Goal: Contribute content: Add original content to the website for others to see

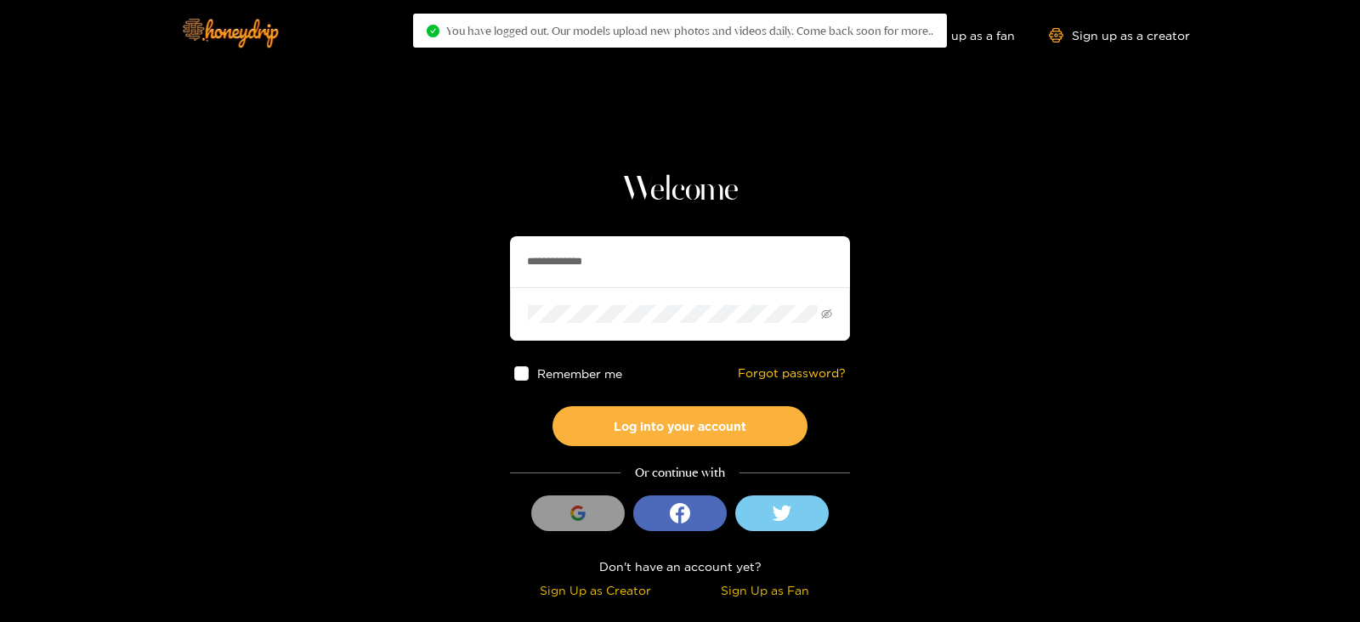
drag, startPoint x: 637, startPoint y: 245, endPoint x: 361, endPoint y: 249, distance: 275.4
click at [361, 249] on section "**********" at bounding box center [680, 302] width 1360 height 604
type input "*********"
click at [552, 406] on button "Log into your account" at bounding box center [679, 426] width 255 height 40
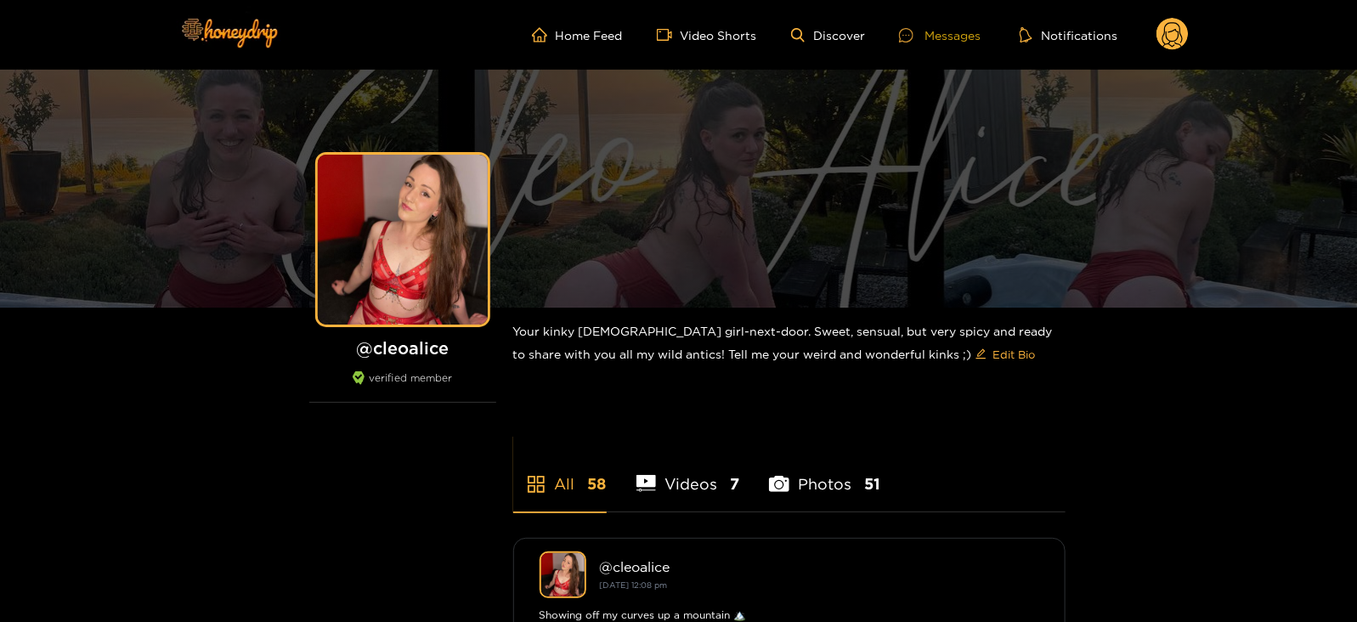
click at [926, 25] on div "Messages" at bounding box center [940, 35] width 82 height 20
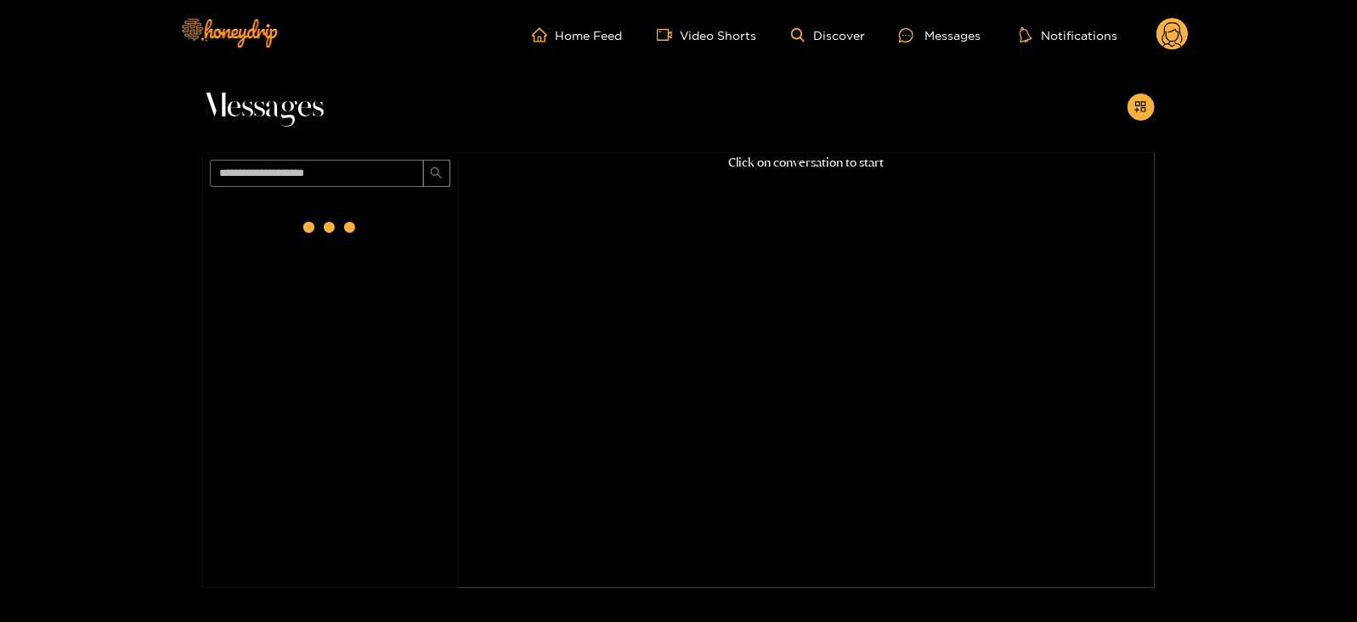
click at [1182, 31] on circle at bounding box center [1173, 34] width 32 height 32
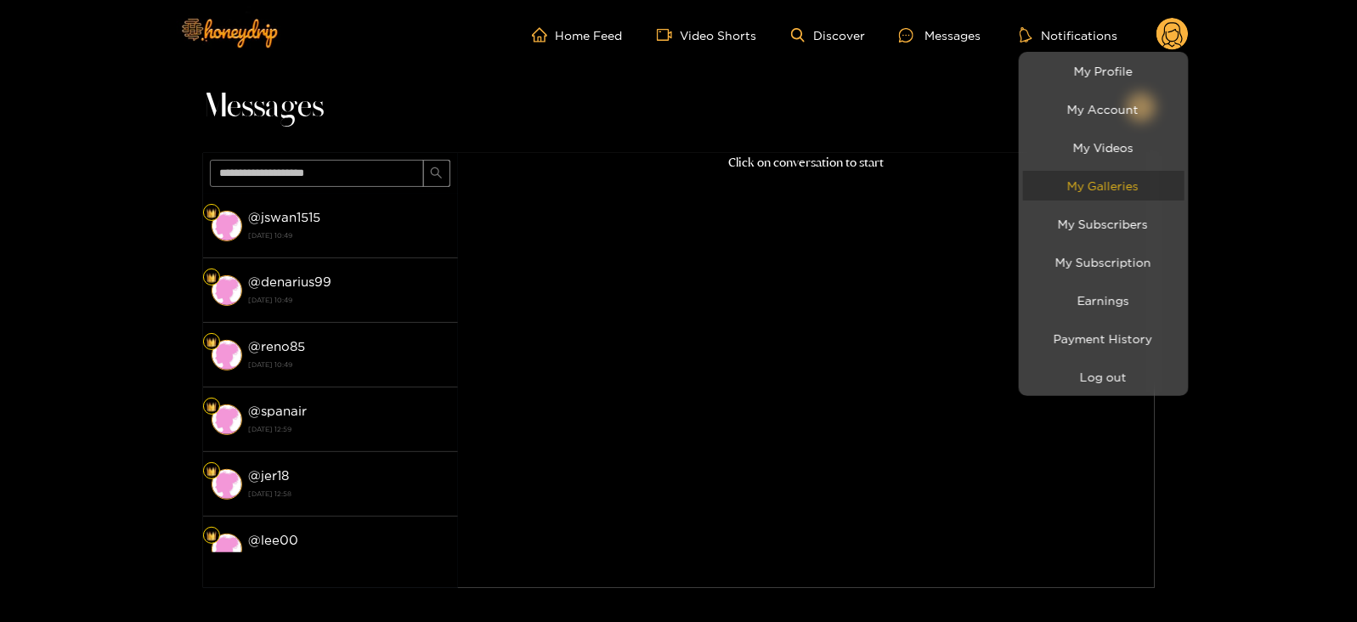
click at [1059, 183] on link "My Galleries" at bounding box center [1103, 186] width 161 height 30
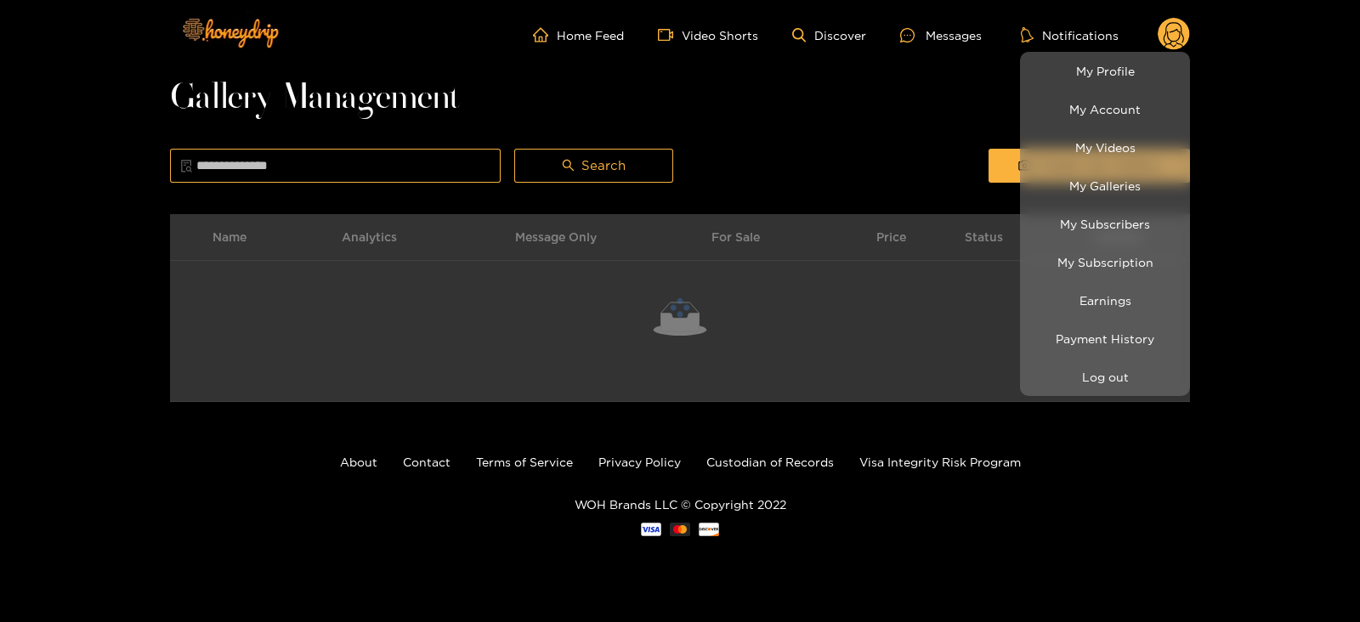
click at [1004, 128] on div at bounding box center [680, 311] width 1360 height 622
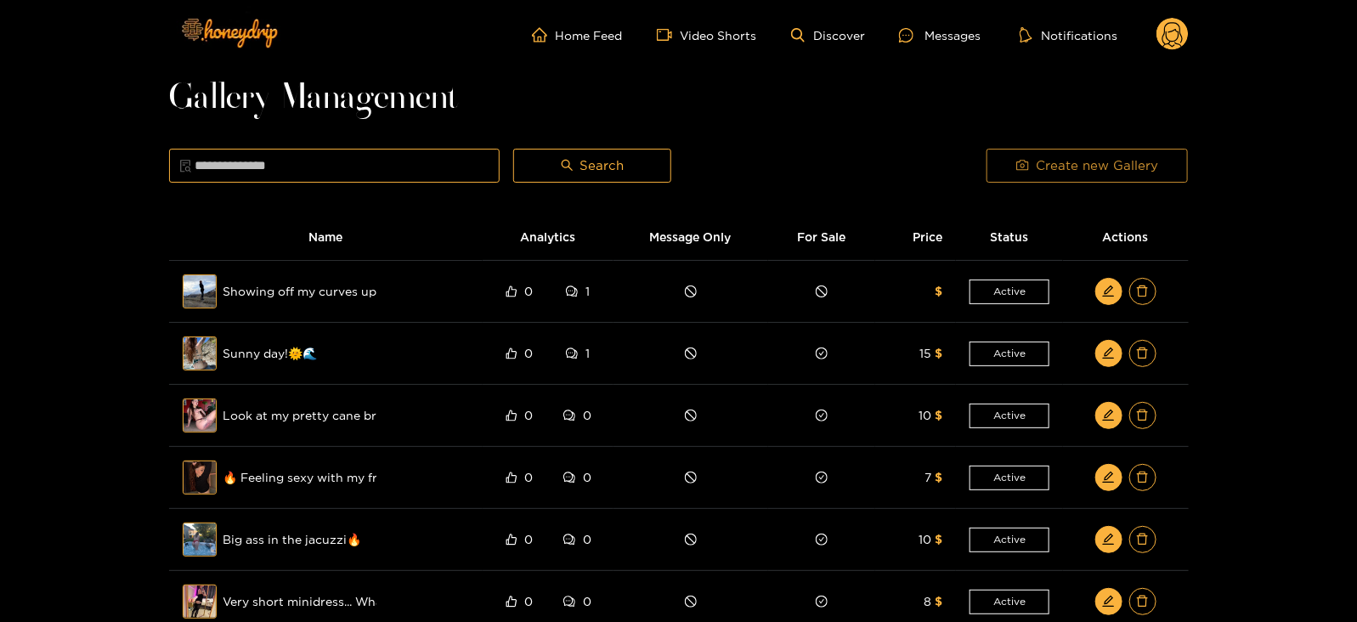
click at [1020, 160] on icon "camera" at bounding box center [1022, 165] width 13 height 13
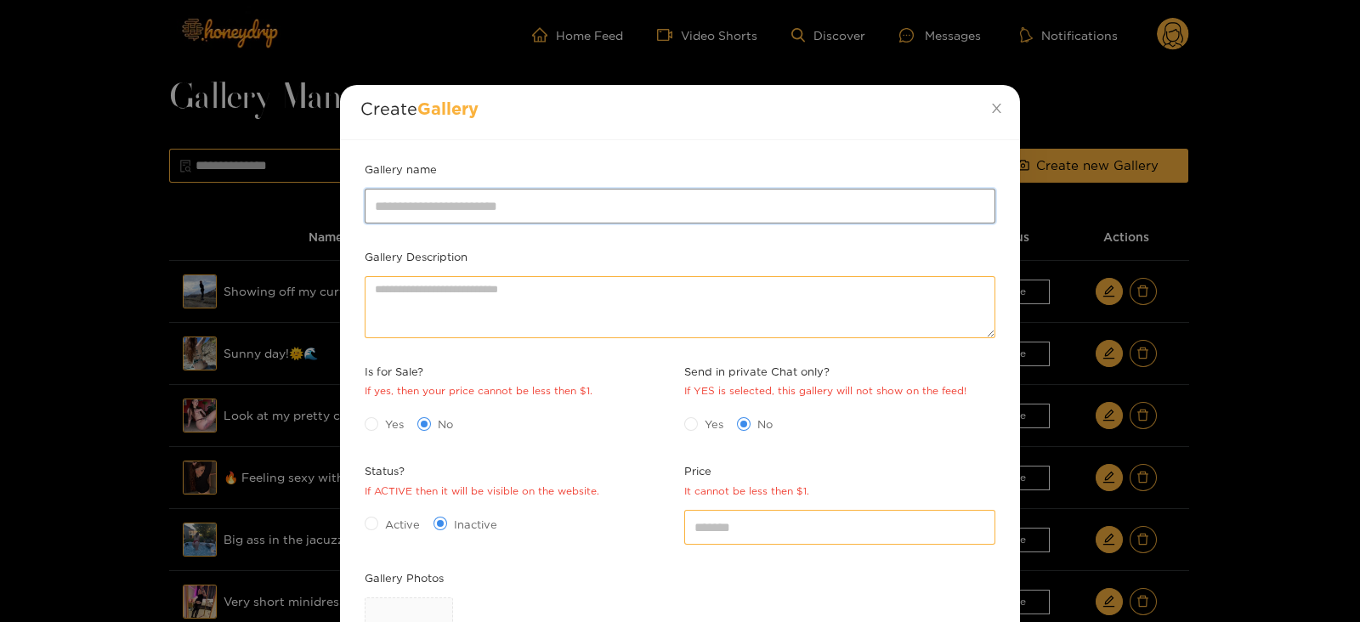
click at [567, 210] on input "Gallery name" at bounding box center [680, 206] width 631 height 34
drag, startPoint x: 510, startPoint y: 203, endPoint x: 354, endPoint y: 210, distance: 155.7
click at [354, 210] on div "**********" at bounding box center [680, 495] width 680 height 710
paste input "*****"
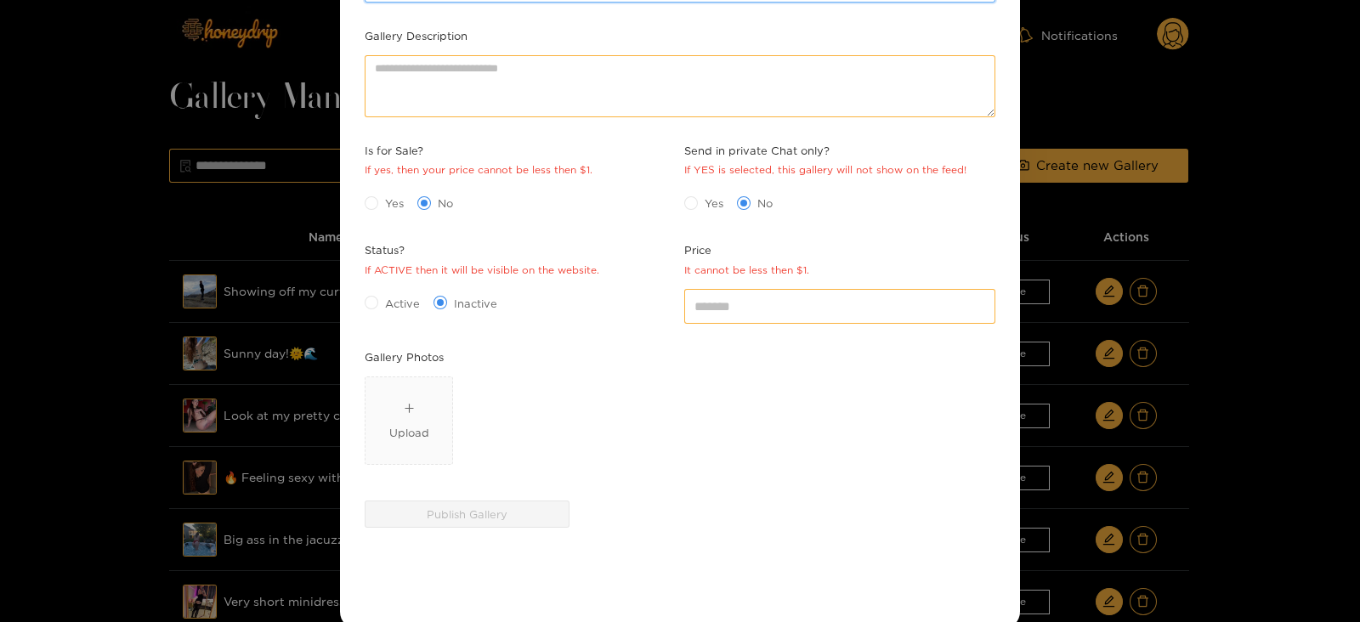
scroll to position [246, 0]
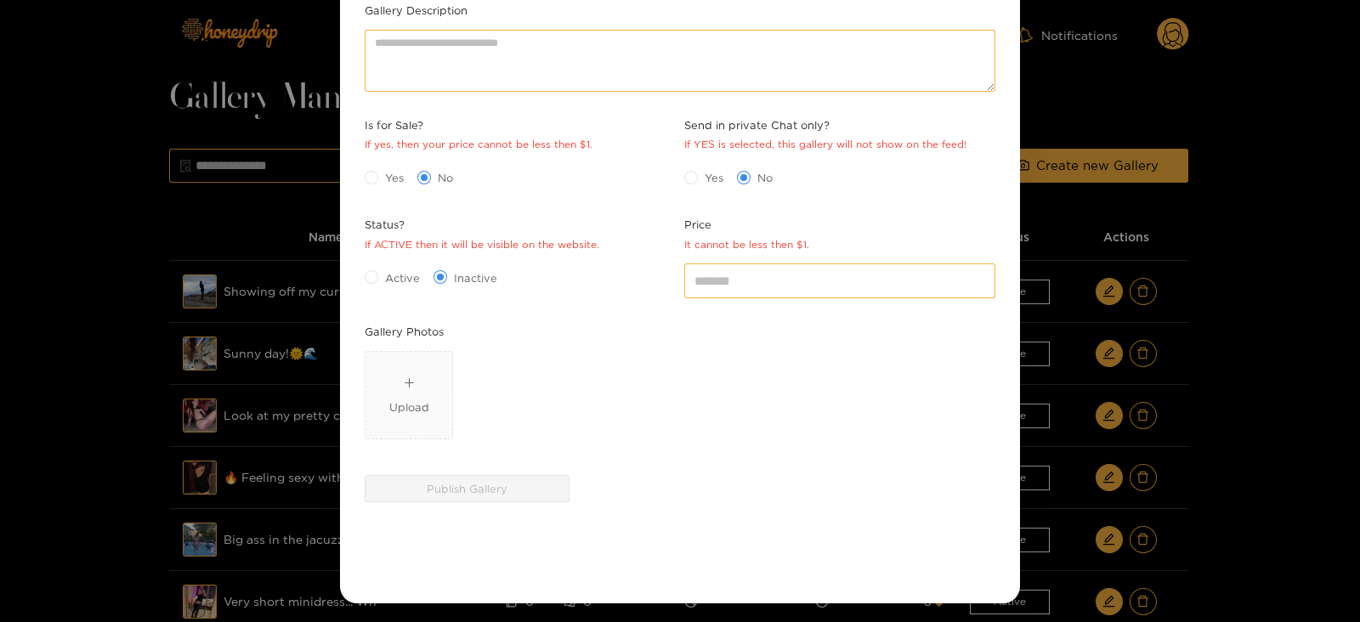
type input "**********"
click at [401, 282] on span "Active" at bounding box center [402, 277] width 48 height 17
click at [384, 189] on div "Yes No" at bounding box center [520, 177] width 311 height 27
click at [381, 187] on div "Yes No" at bounding box center [520, 177] width 311 height 27
click at [377, 185] on div "Yes No" at bounding box center [520, 177] width 311 height 27
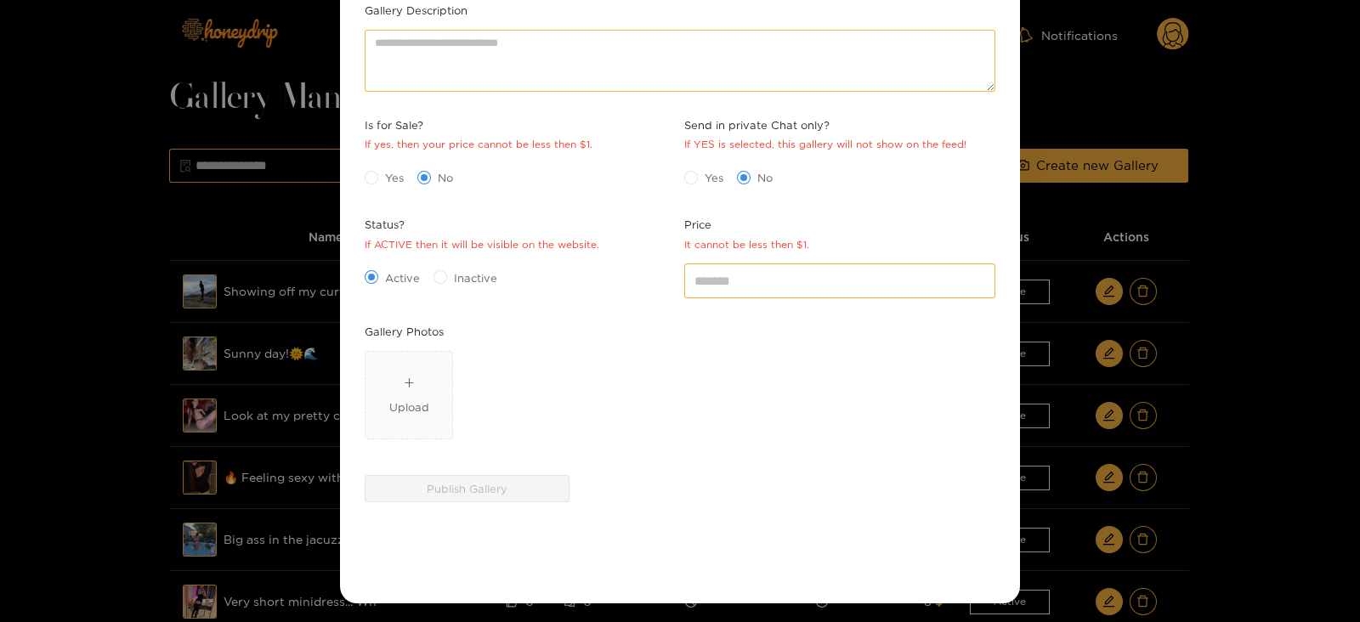
click at [374, 184] on label "Yes" at bounding box center [388, 177] width 46 height 18
click at [729, 292] on input "*" at bounding box center [839, 280] width 311 height 34
type input "*"
click at [441, 354] on span "Upload" at bounding box center [408, 395] width 87 height 87
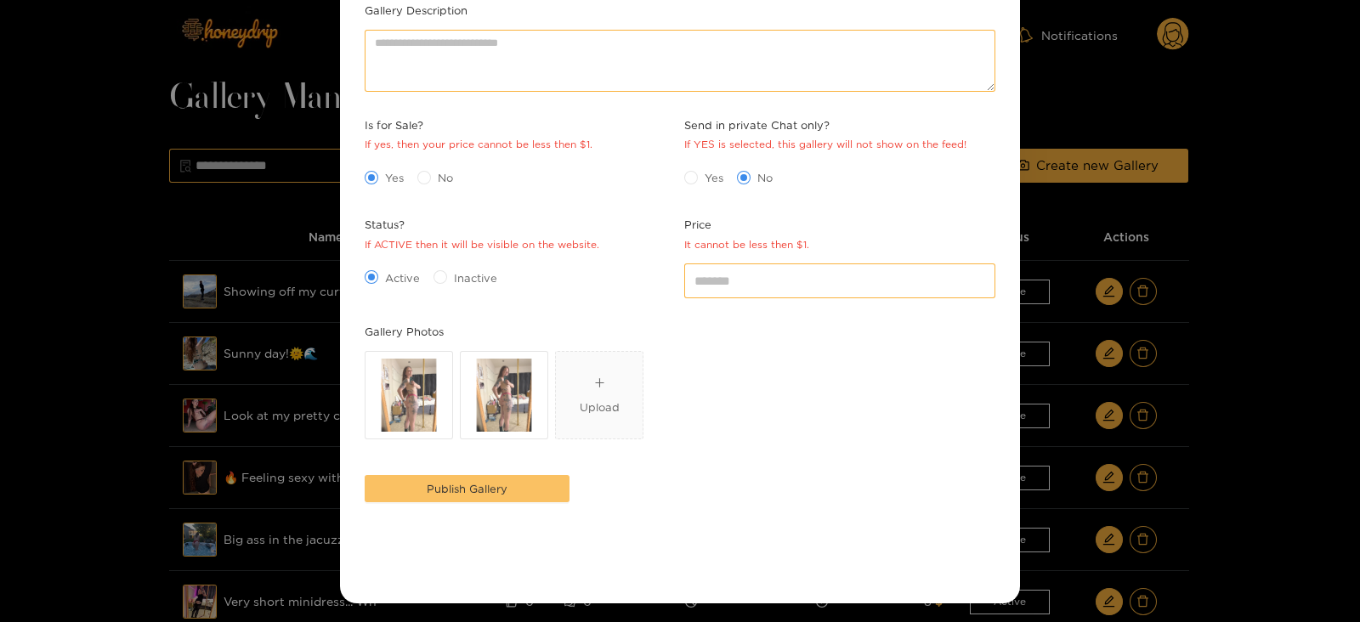
click at [502, 475] on button "Publish Gallery" at bounding box center [467, 488] width 205 height 27
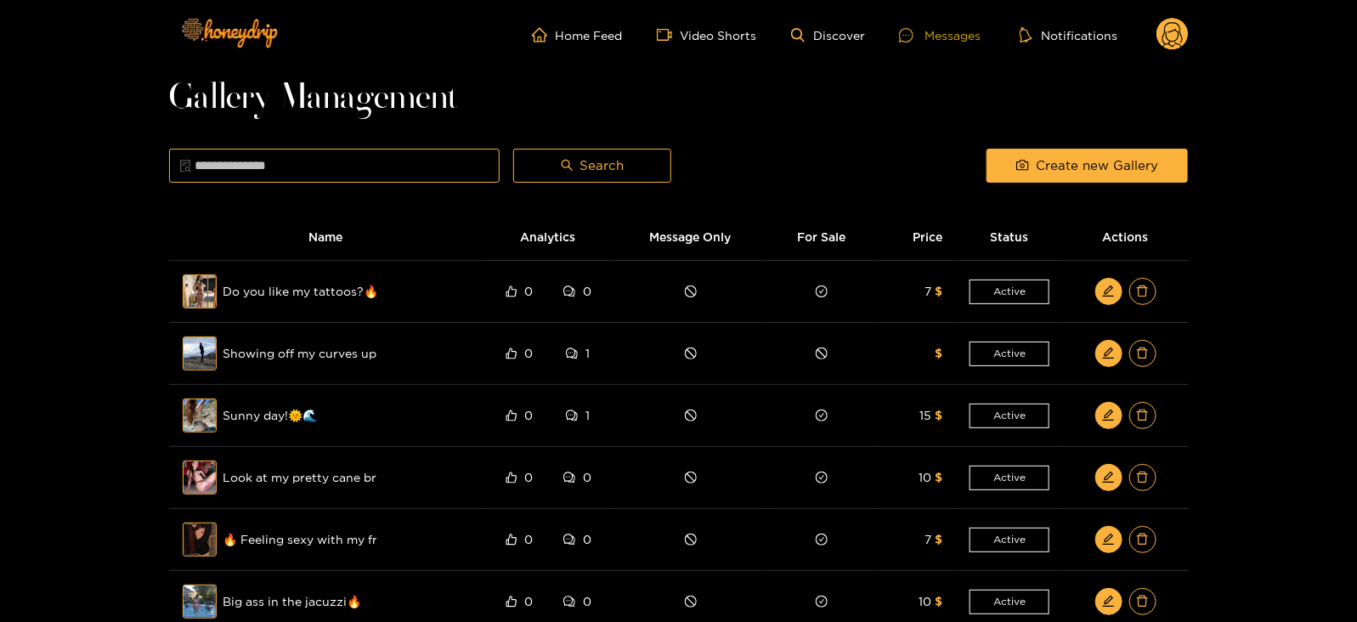
click at [973, 28] on div "Messages" at bounding box center [940, 35] width 82 height 20
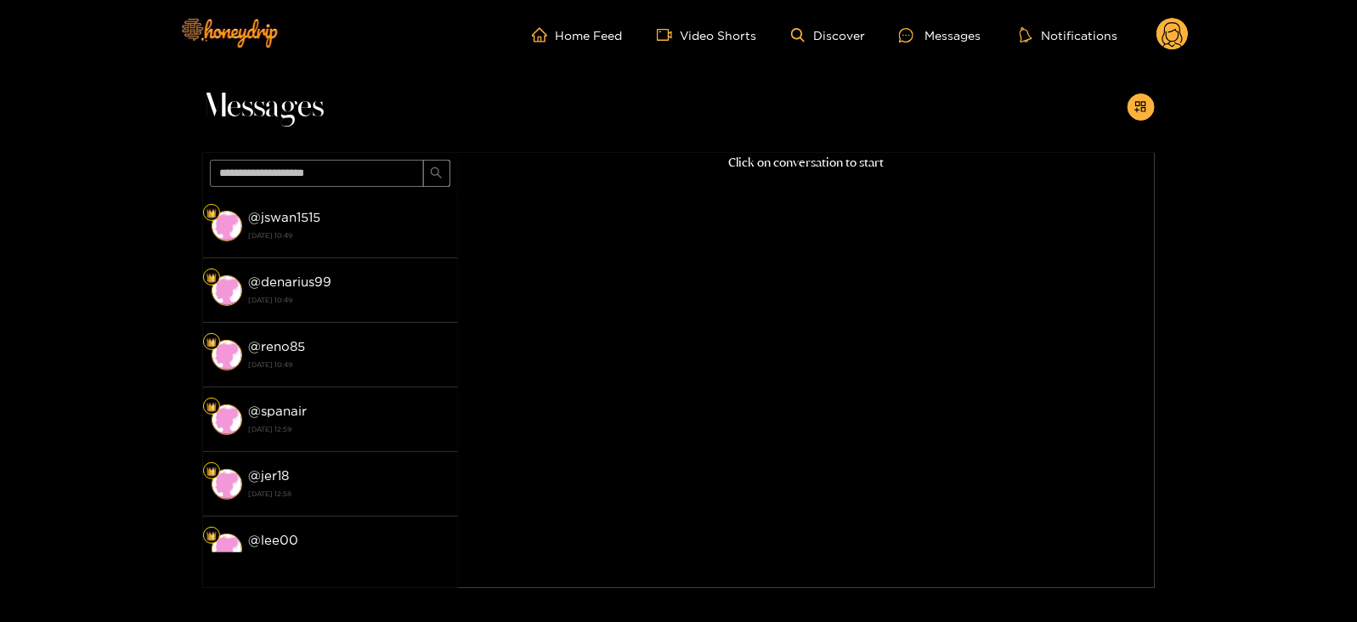
click at [1193, 20] on header "Home Feed Video Shorts Discover Messages Notifications 0 videos discover messag…" at bounding box center [678, 35] width 1357 height 70
click at [1186, 29] on circle at bounding box center [1173, 34] width 32 height 32
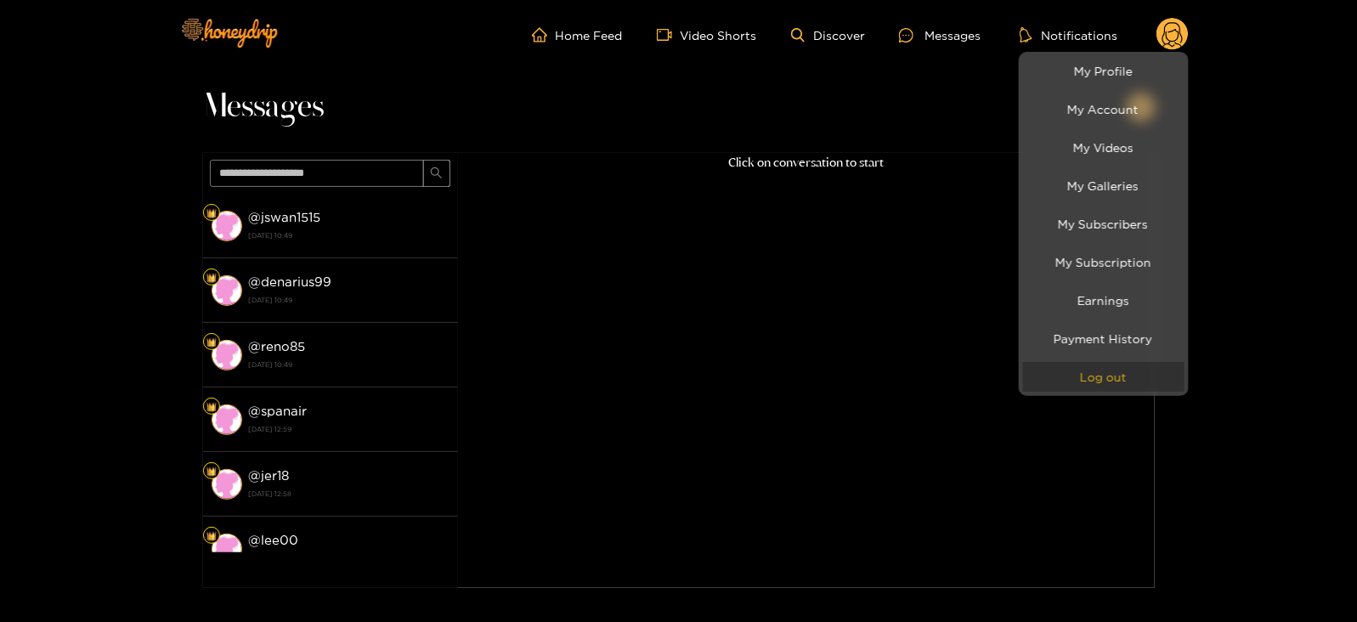
click at [1084, 376] on button "Log out" at bounding box center [1103, 377] width 161 height 30
